Goal: Information Seeking & Learning: Find specific fact

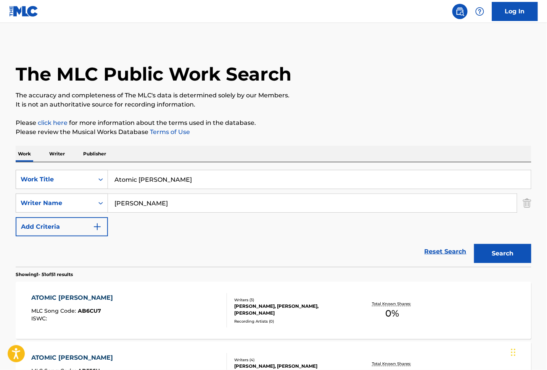
drag, startPoint x: 174, startPoint y: 179, endPoint x: 66, endPoint y: 168, distance: 108.5
click at [66, 169] on div "SearchWithCriteriaca415586-d0bd-4785-b46c-e2cf8cb5c622 Work Title Atomic [PERSO…" at bounding box center [274, 214] width 516 height 104
paste input "Hold On"
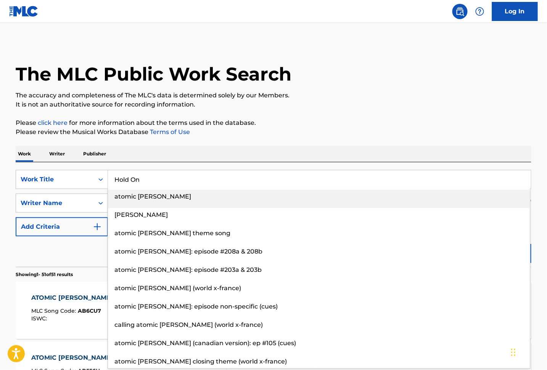
type input "Hold On"
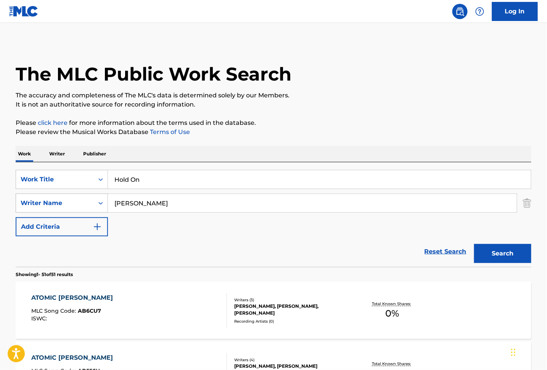
drag, startPoint x: 149, startPoint y: 207, endPoint x: 59, endPoint y: 200, distance: 91.1
click at [59, 201] on div "SearchWithCriteria34ff863d-e3b1-47f7-928c-dc507d10e8a5 Writer Name [PERSON_NAME]" at bounding box center [274, 202] width 516 height 19
paste input "[PERSON_NAME]"
type input "[PERSON_NAME]"
click at [496, 245] on button "Search" at bounding box center [502, 253] width 57 height 19
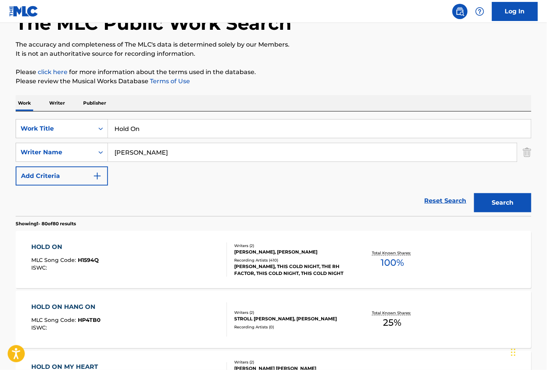
scroll to position [101, 0]
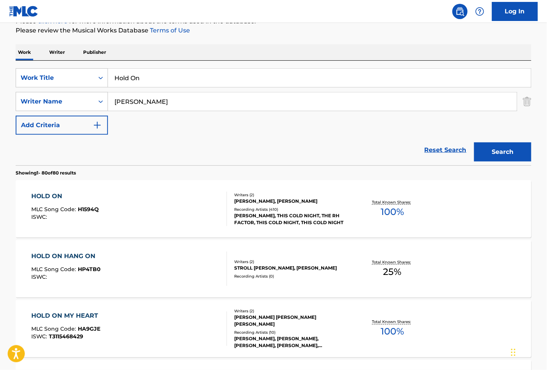
click at [164, 219] on div "HOLD ON MLC Song Code : H1594Q ISWC :" at bounding box center [129, 208] width 196 height 34
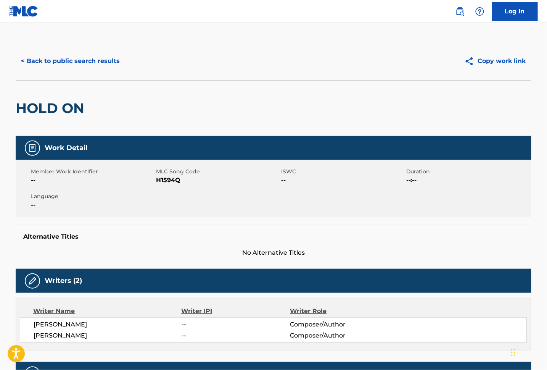
click at [261, 118] on div "HOLD ON" at bounding box center [274, 108] width 516 height 56
click at [83, 63] on button "< Back to public search results" at bounding box center [70, 60] width 109 height 19
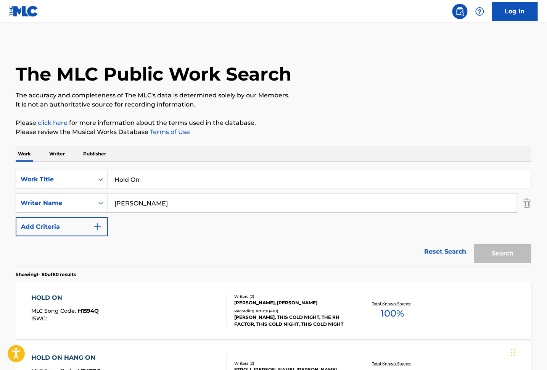
scroll to position [101, 0]
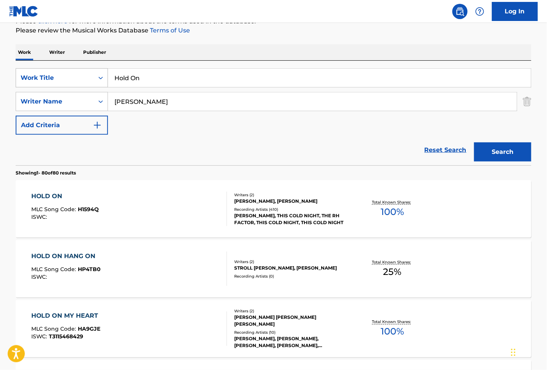
drag, startPoint x: 144, startPoint y: 73, endPoint x: 64, endPoint y: 68, distance: 79.9
click at [64, 68] on div "SearchWithCriteriaca415586-d0bd-4785-b46c-e2cf8cb5c622 Work Title Hold On" at bounding box center [274, 77] width 516 height 19
paste input "Inseparables"
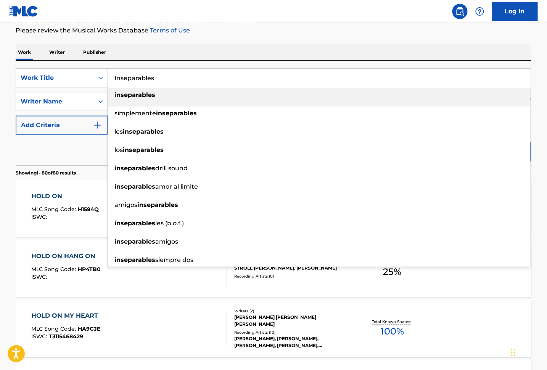
type input "Inseparables"
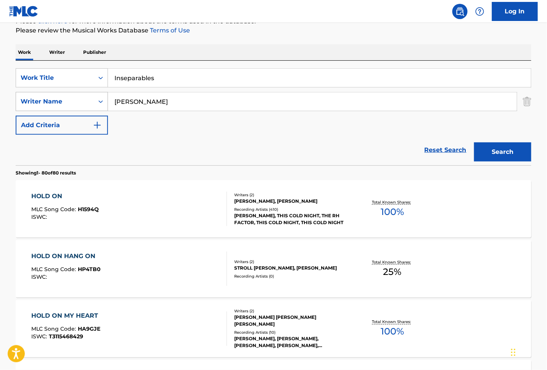
drag, startPoint x: 131, startPoint y: 100, endPoint x: 69, endPoint y: 100, distance: 62.2
click at [69, 100] on div "SearchWithCriteria34ff863d-e3b1-47f7-928c-dc507d10e8a5 Writer Name [PERSON_NAME]" at bounding box center [274, 101] width 516 height 19
paste input "Hall"
type input "Hall"
click at [510, 151] on button "Search" at bounding box center [502, 151] width 57 height 19
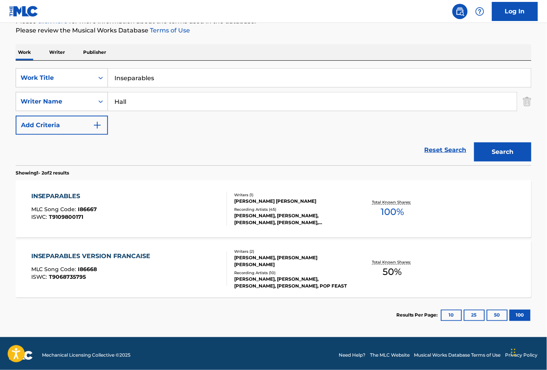
click at [185, 205] on div "INSEPARABLES MLC Song Code : I86667 ISWC : T9109800171" at bounding box center [129, 208] width 196 height 34
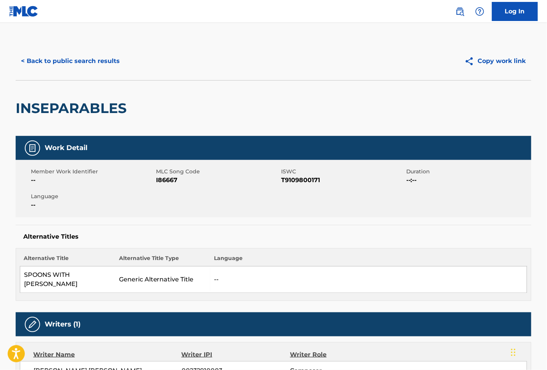
click at [40, 56] on button "< Back to public search results" at bounding box center [70, 60] width 109 height 19
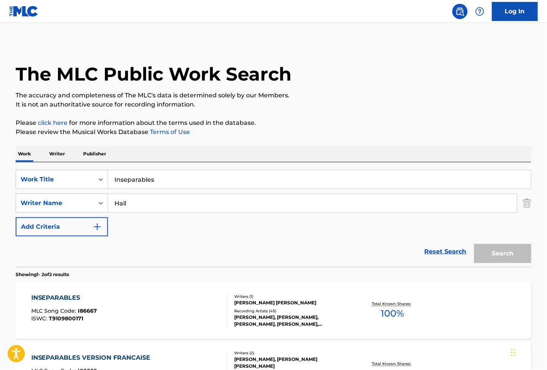
scroll to position [62, 0]
